Goal: Transaction & Acquisition: Obtain resource

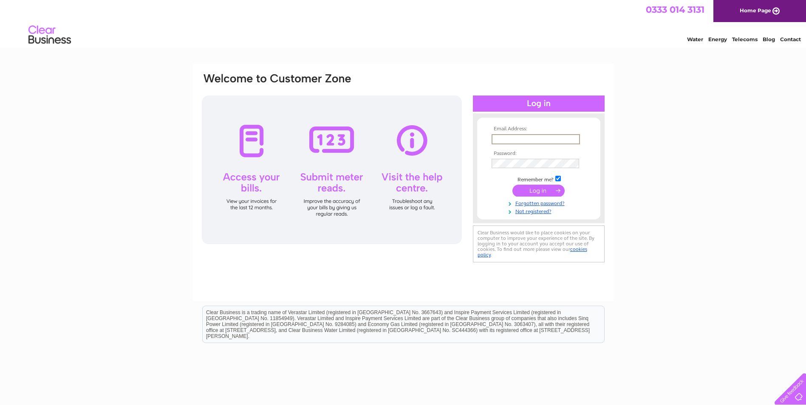
click at [523, 134] on input "text" at bounding box center [536, 139] width 88 height 10
click at [506, 139] on input "text" at bounding box center [536, 138] width 88 height 9
type input "eilidh@summer-isles.com"
click at [549, 193] on input "submit" at bounding box center [538, 190] width 52 height 12
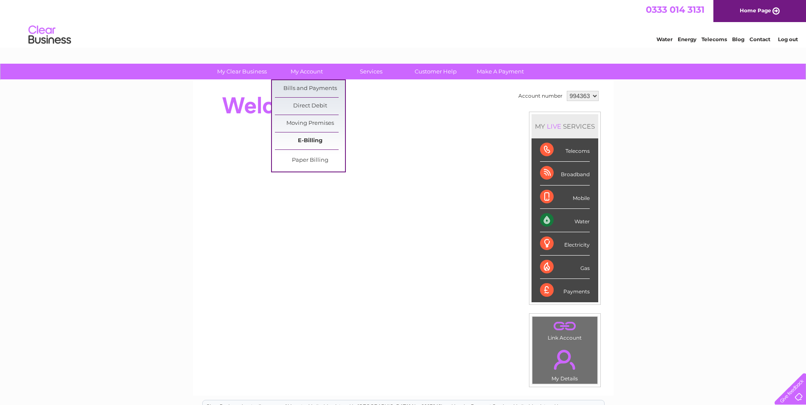
click at [303, 142] on link "E-Billing" at bounding box center [310, 141] width 70 height 17
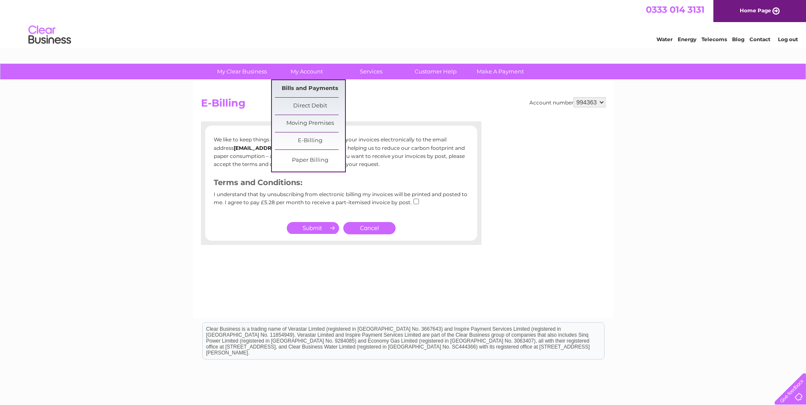
click at [303, 84] on link "Bills and Payments" at bounding box center [310, 88] width 70 height 17
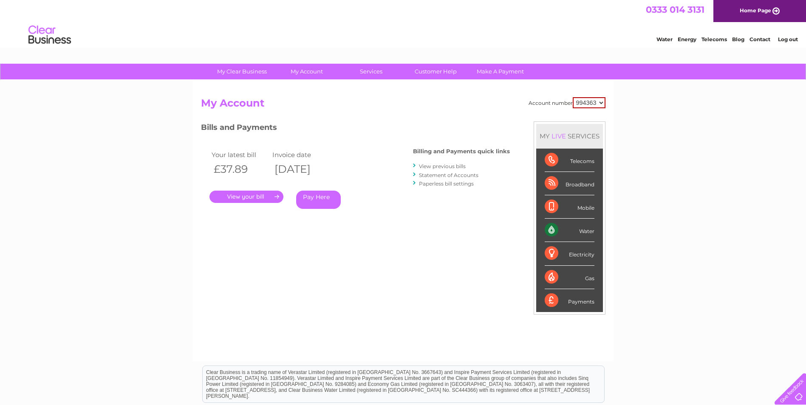
click at [276, 195] on link "." at bounding box center [246, 197] width 74 height 12
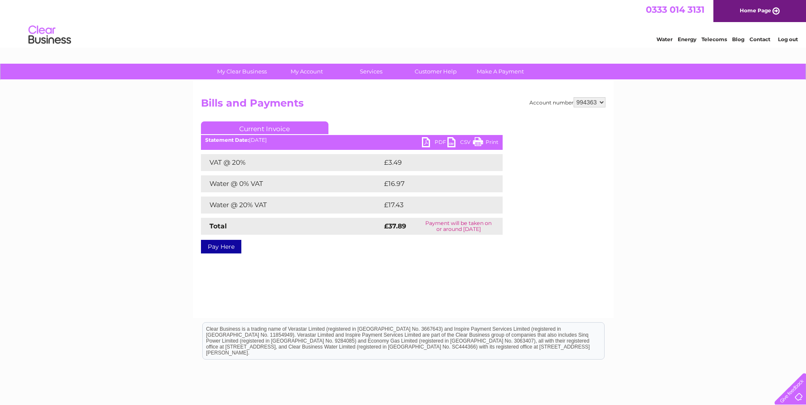
click at [425, 143] on link "PDF" at bounding box center [434, 143] width 25 height 12
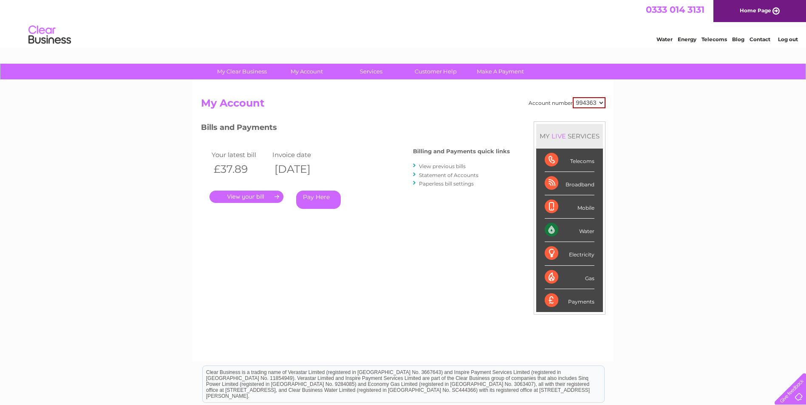
click at [788, 37] on link "Log out" at bounding box center [788, 39] width 20 height 6
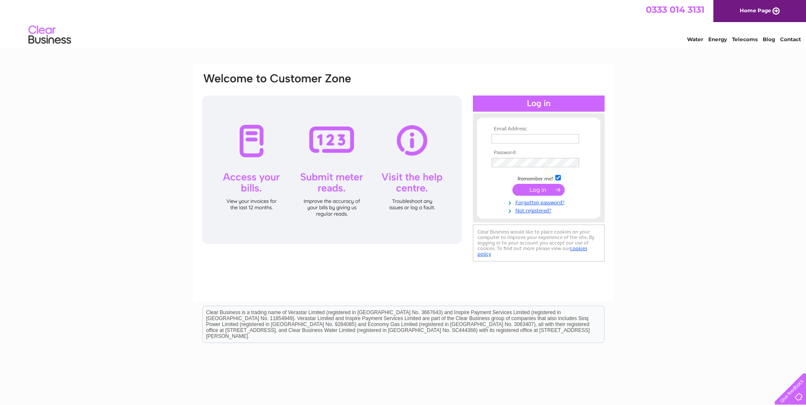
click at [513, 138] on input "text" at bounding box center [536, 138] width 88 height 9
type input "invoices@summer-isles.com"
click at [512, 185] on input "submit" at bounding box center [538, 191] width 52 height 12
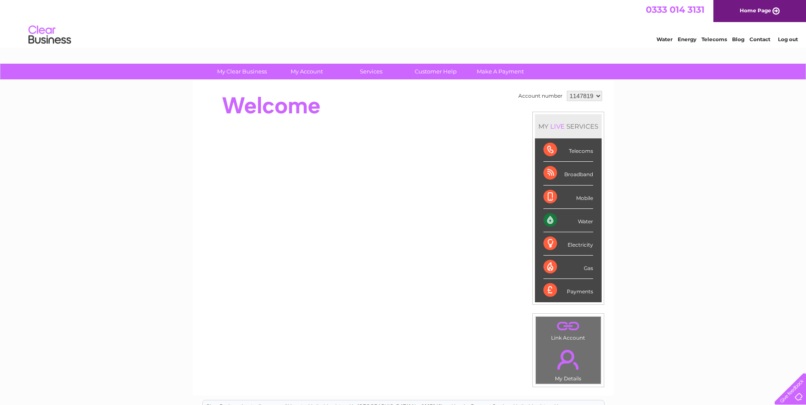
click at [657, 156] on div "My Clear Business Login Details My Details My Preferences Link Account My Accou…" at bounding box center [403, 303] width 806 height 478
click at [730, 303] on div "My Clear Business Login Details My Details My Preferences Link Account My Accou…" at bounding box center [403, 303] width 806 height 478
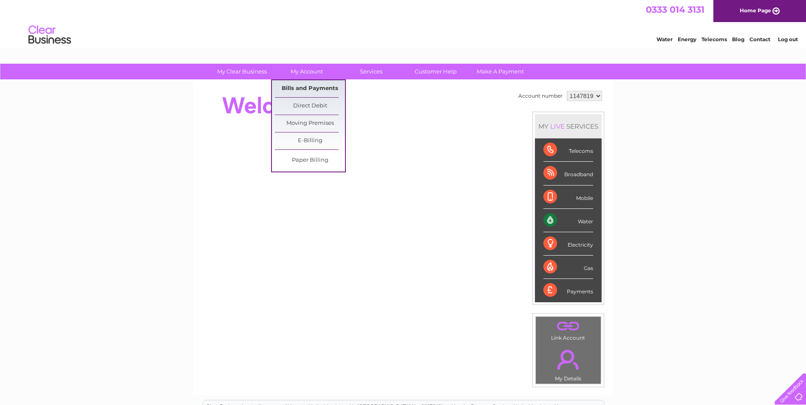
click at [312, 90] on link "Bills and Payments" at bounding box center [310, 88] width 70 height 17
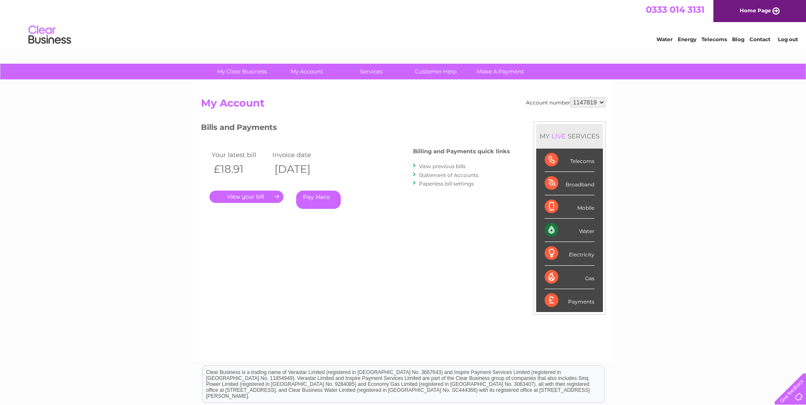
click at [258, 198] on link "." at bounding box center [246, 197] width 74 height 12
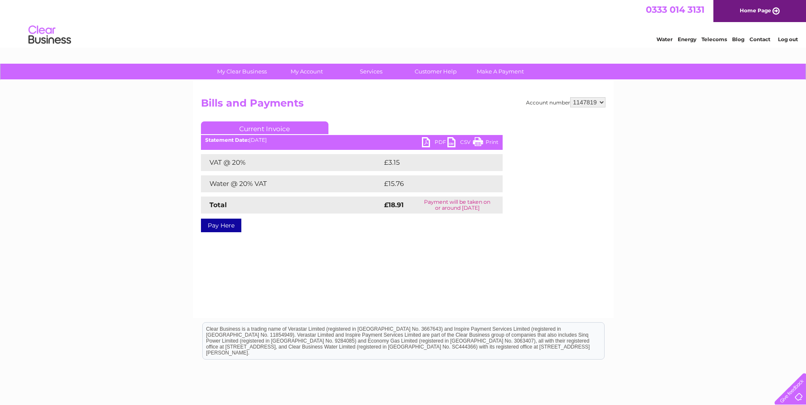
click at [426, 144] on link "PDF" at bounding box center [434, 143] width 25 height 12
